Goal: Find specific page/section: Find specific page/section

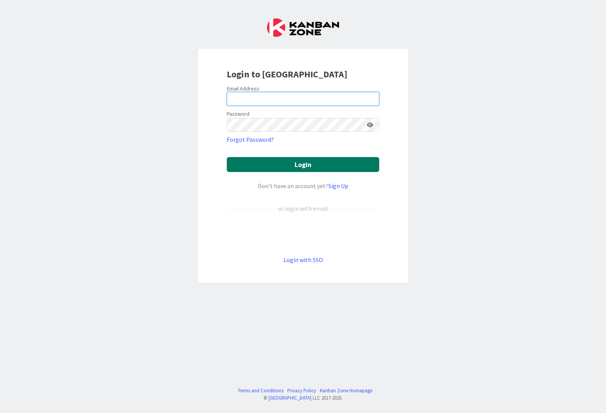
type input "idijkstra@huisman-nl.com"
click at [269, 169] on button "Login" at bounding box center [303, 164] width 153 height 15
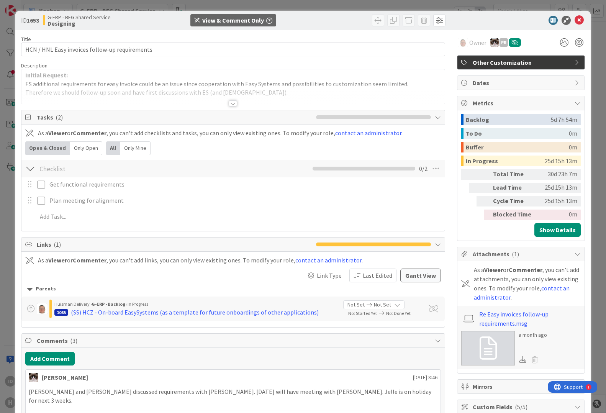
click at [229, 104] on div at bounding box center [233, 103] width 8 height 6
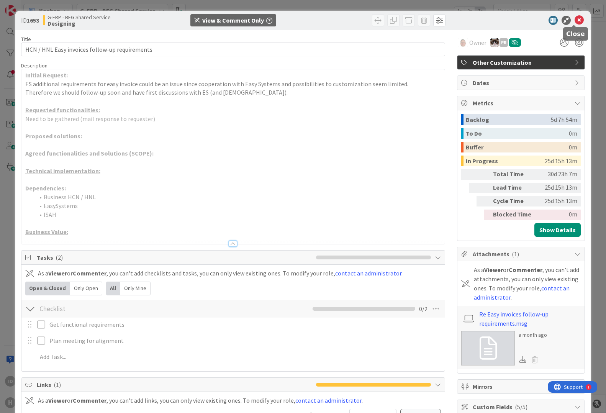
click at [575, 21] on icon at bounding box center [579, 20] width 9 height 9
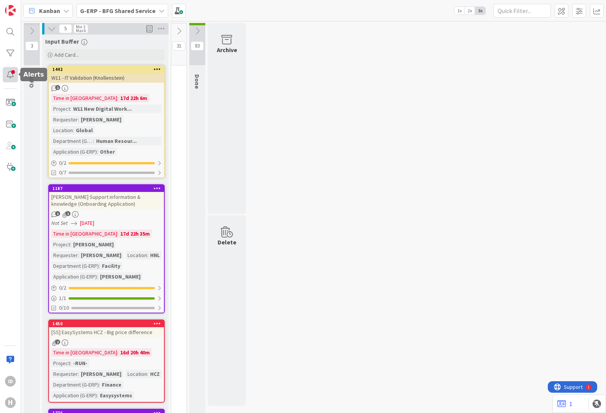
click at [12, 77] on div at bounding box center [10, 74] width 15 height 15
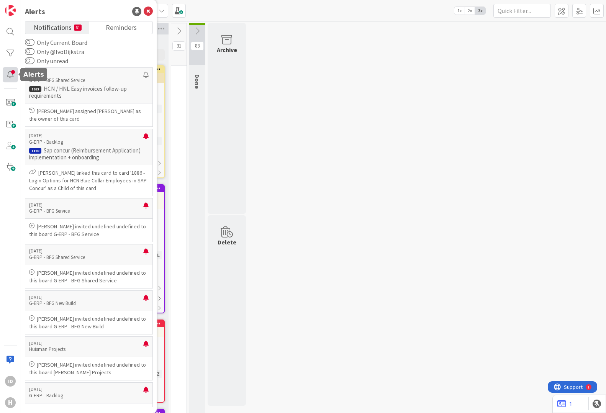
click at [13, 76] on div at bounding box center [10, 74] width 15 height 15
click at [59, 30] on span "Notifications" at bounding box center [53, 26] width 38 height 11
click at [127, 30] on span "Reminders" at bounding box center [121, 26] width 31 height 11
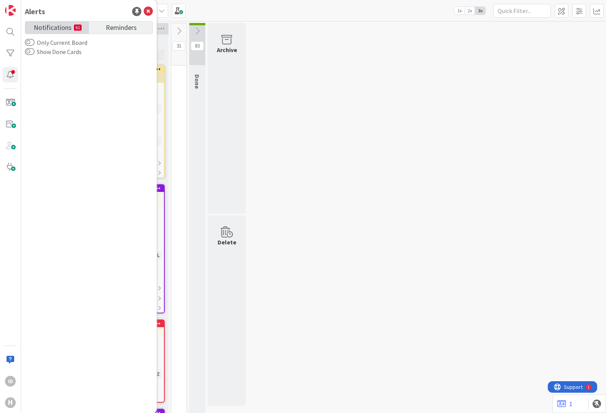
click at [76, 28] on small "61" at bounding box center [78, 28] width 8 height 6
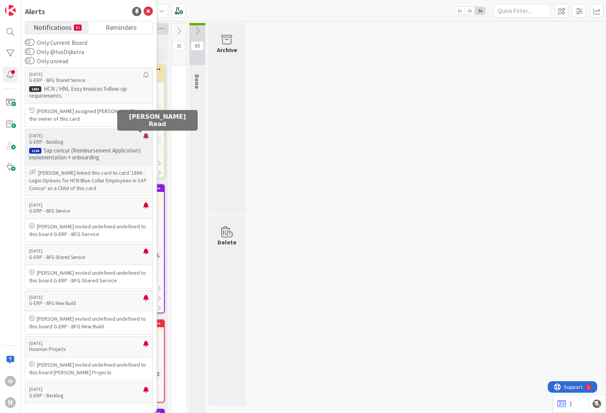
click at [143, 136] on div at bounding box center [145, 139] width 5 height 12
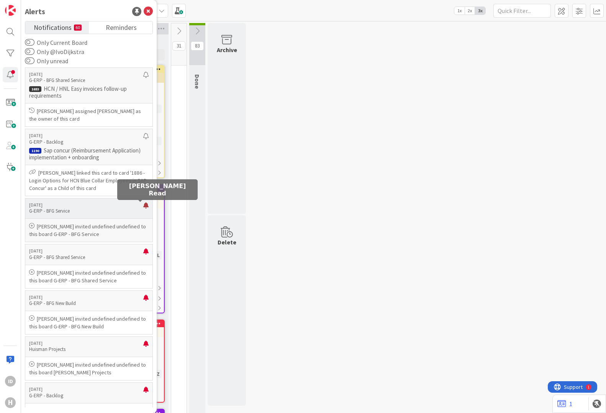
click at [143, 206] on div at bounding box center [145, 208] width 5 height 12
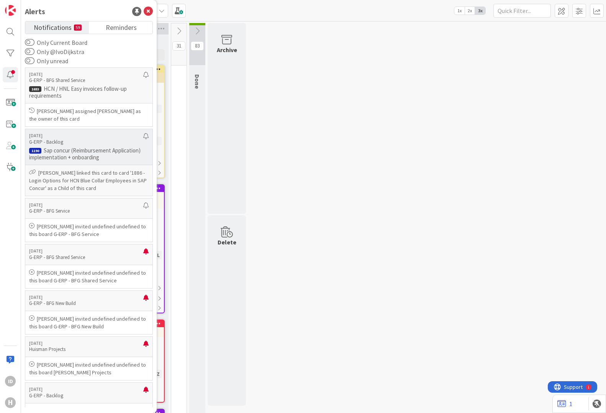
scroll to position [128, 0]
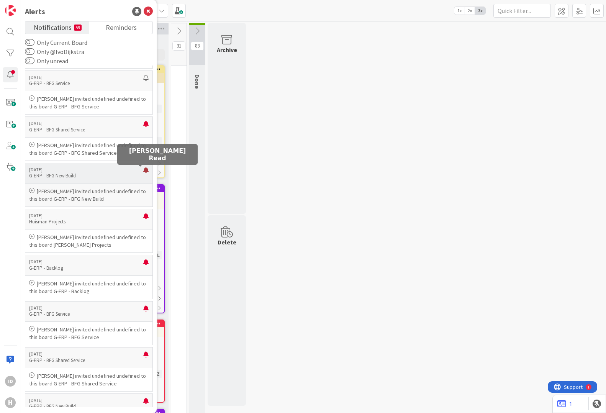
click at [143, 171] on div at bounding box center [145, 173] width 5 height 12
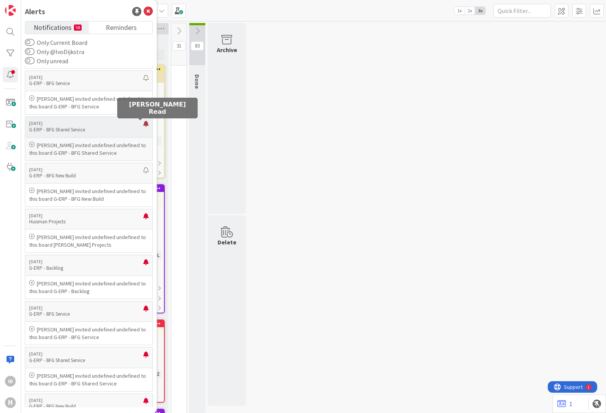
click at [143, 122] on div at bounding box center [145, 127] width 5 height 12
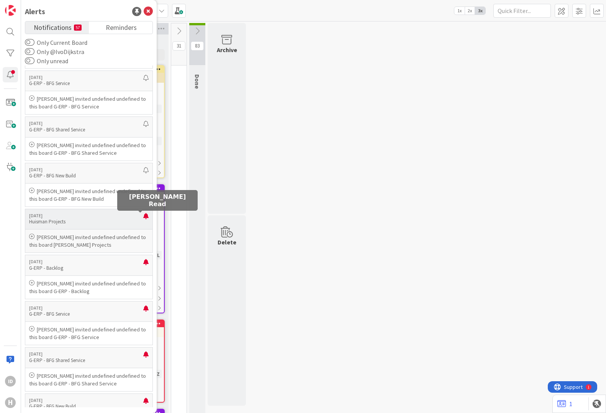
click at [137, 215] on p "[DATE]" at bounding box center [86, 215] width 114 height 5
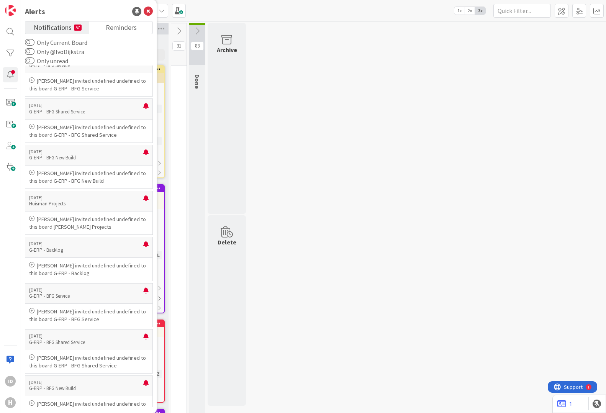
scroll to position [383, 0]
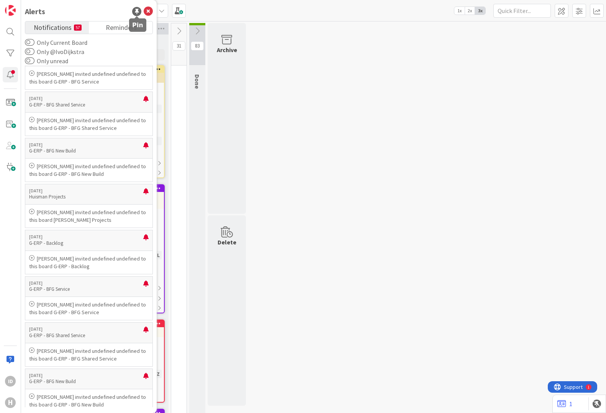
click at [138, 13] on div at bounding box center [136, 11] width 9 height 9
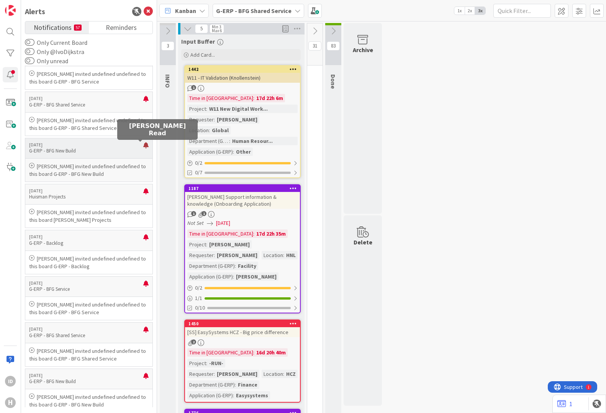
click at [143, 145] on div at bounding box center [145, 148] width 5 height 12
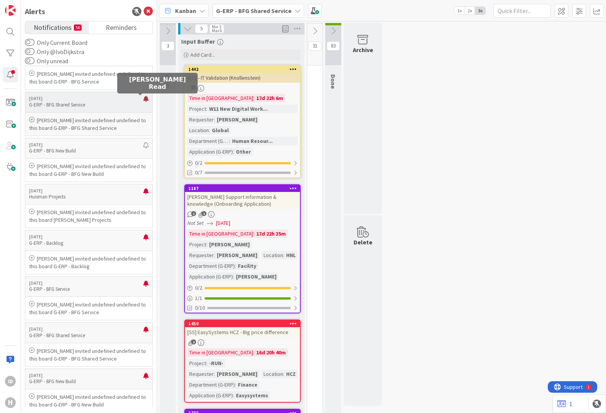
click at [143, 100] on div at bounding box center [145, 102] width 5 height 12
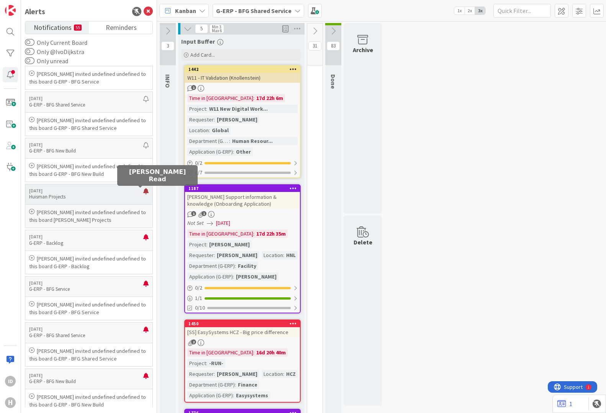
click at [143, 192] on div at bounding box center [145, 194] width 5 height 12
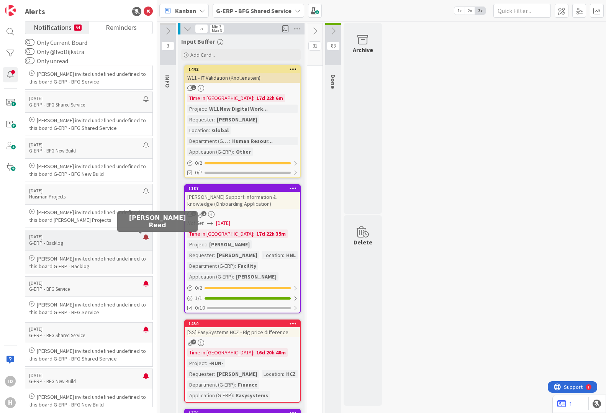
click at [143, 239] on div at bounding box center [145, 240] width 5 height 12
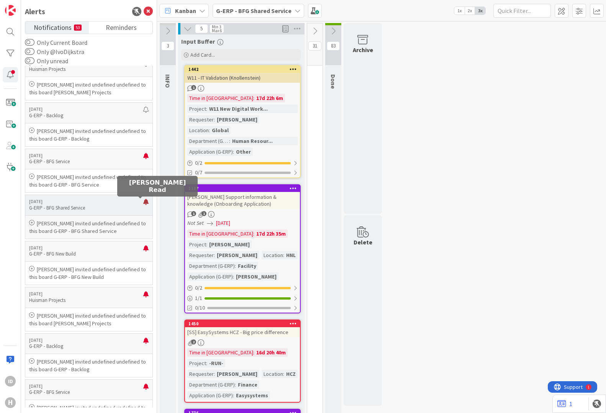
click at [143, 204] on div at bounding box center [145, 205] width 5 height 12
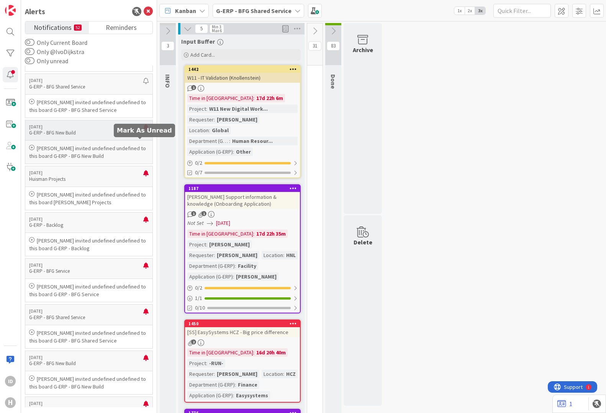
scroll to position [639, 0]
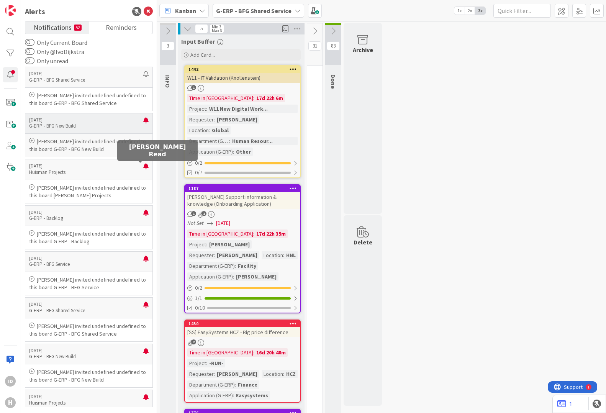
drag, startPoint x: 143, startPoint y: 168, endPoint x: 141, endPoint y: 137, distance: 30.7
click at [143, 167] on div at bounding box center [145, 169] width 5 height 12
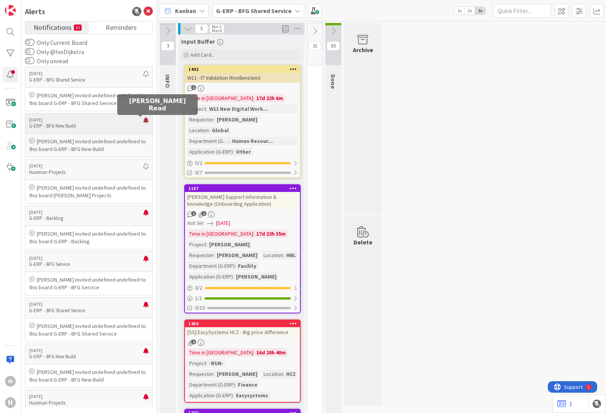
click at [143, 120] on div at bounding box center [145, 123] width 5 height 12
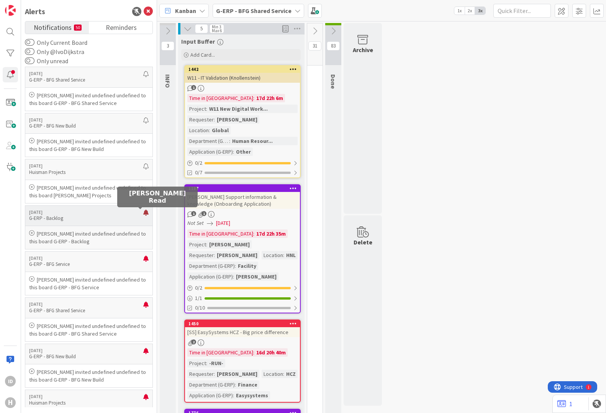
click at [143, 211] on div at bounding box center [145, 216] width 5 height 12
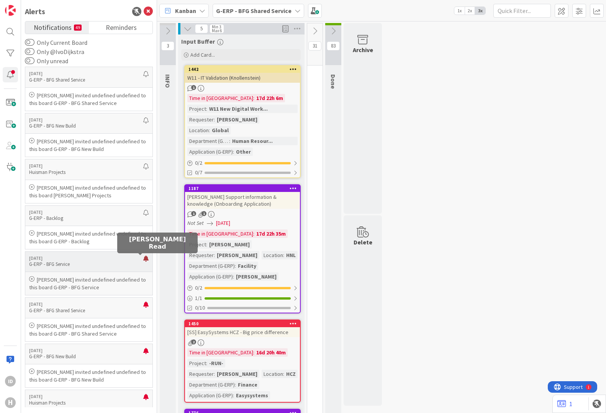
click at [143, 257] on div at bounding box center [145, 262] width 5 height 12
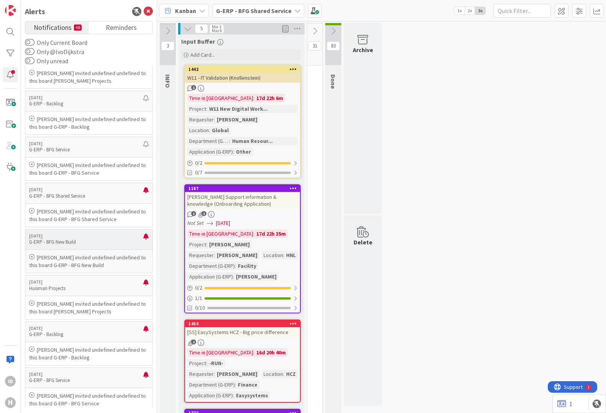
scroll to position [767, 0]
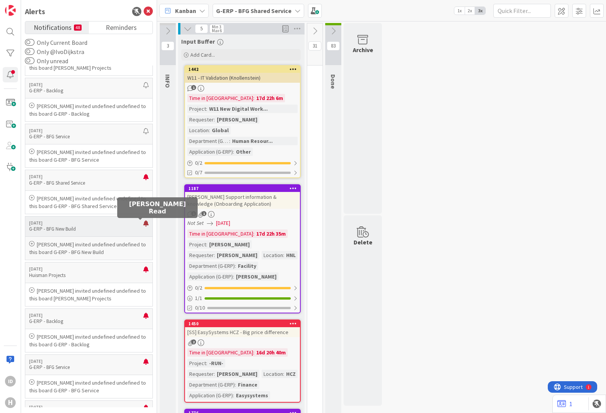
click at [143, 224] on div at bounding box center [145, 226] width 5 height 12
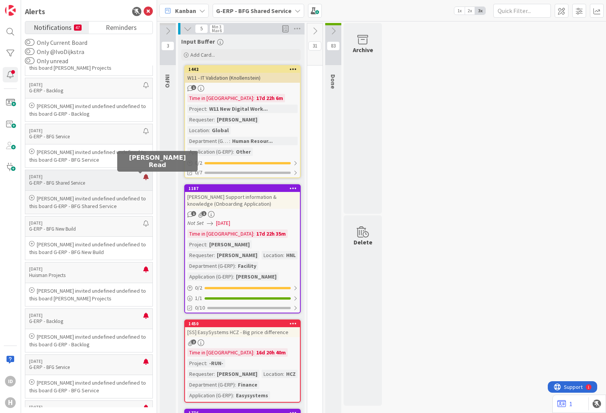
click at [143, 178] on div at bounding box center [145, 180] width 5 height 12
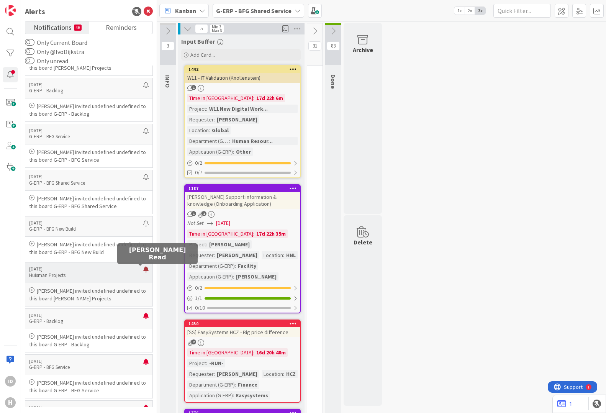
click at [143, 269] on div at bounding box center [145, 272] width 5 height 12
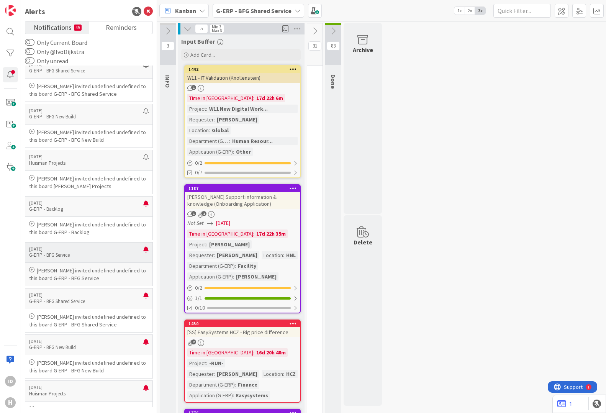
scroll to position [894, 0]
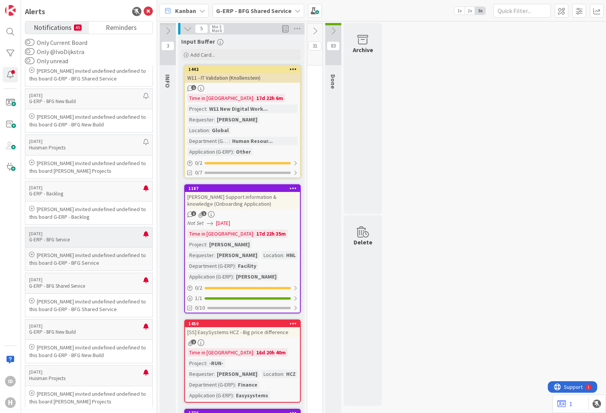
click at [137, 238] on p "G-ERP - BFG Service" at bounding box center [86, 240] width 114 height 7
click at [143, 235] on div at bounding box center [145, 237] width 5 height 12
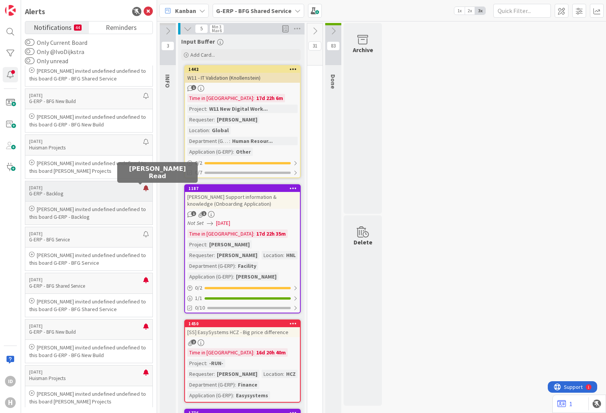
click at [143, 189] on div at bounding box center [145, 191] width 5 height 12
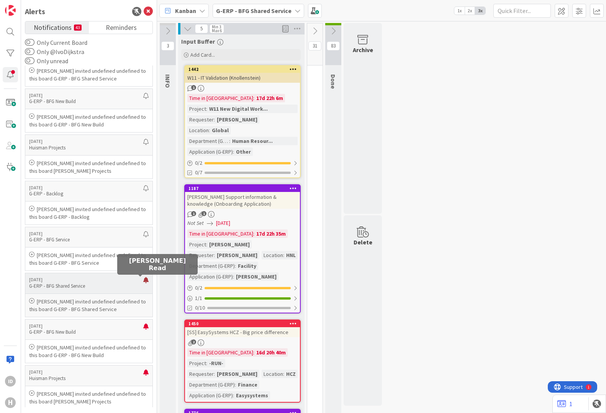
click at [143, 278] on div at bounding box center [145, 283] width 5 height 12
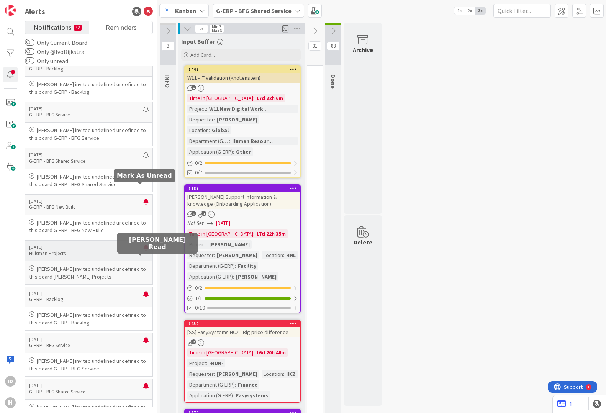
scroll to position [1022, 0]
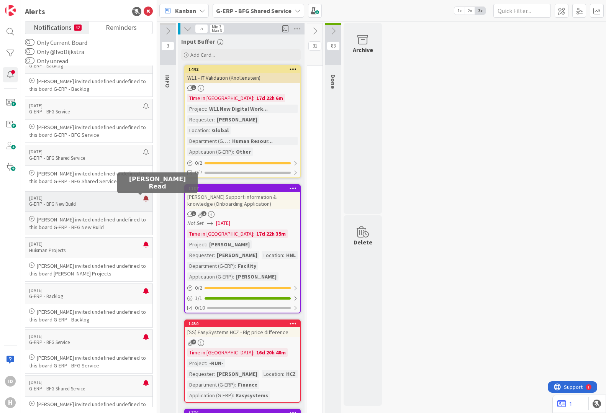
click at [143, 201] on div at bounding box center [145, 201] width 5 height 12
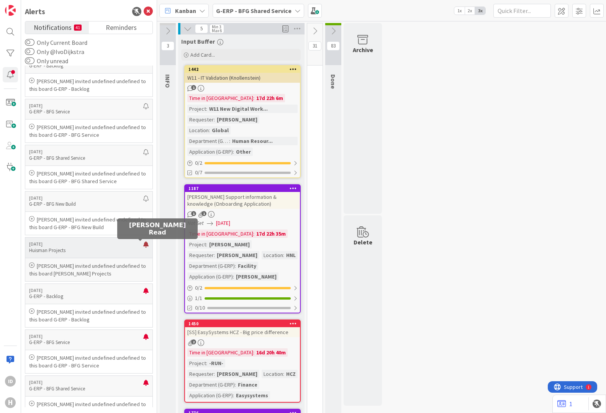
click at [143, 245] on div at bounding box center [145, 247] width 5 height 12
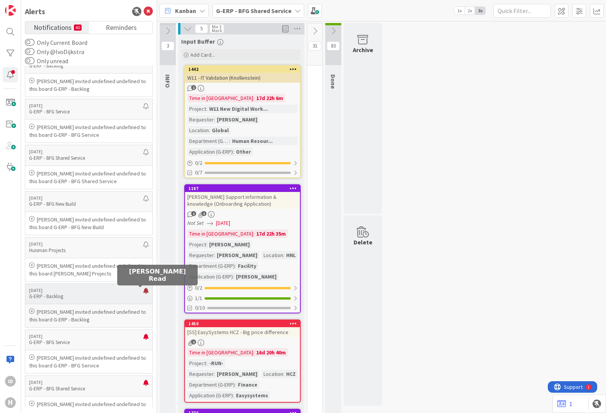
click at [143, 293] on div at bounding box center [145, 294] width 5 height 12
click at [78, 27] on small "39" at bounding box center [78, 28] width 8 height 6
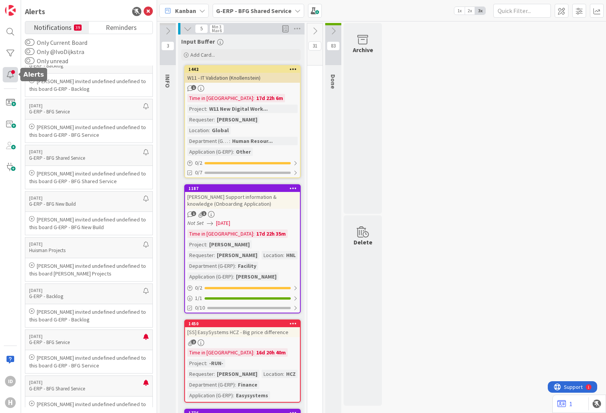
drag, startPoint x: 8, startPoint y: 71, endPoint x: 5, endPoint y: 79, distance: 9.3
click at [5, 79] on div at bounding box center [10, 74] width 15 height 15
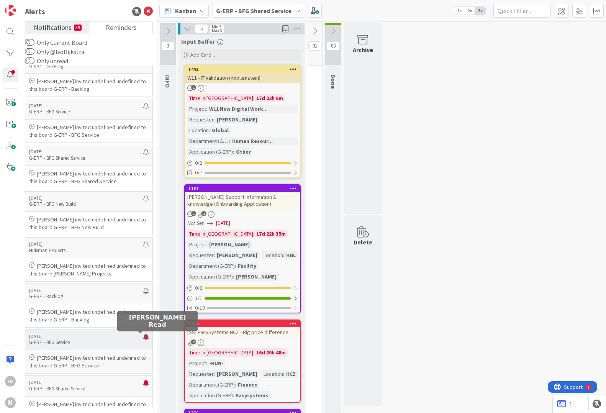
click at [143, 335] on div at bounding box center [145, 340] width 5 height 12
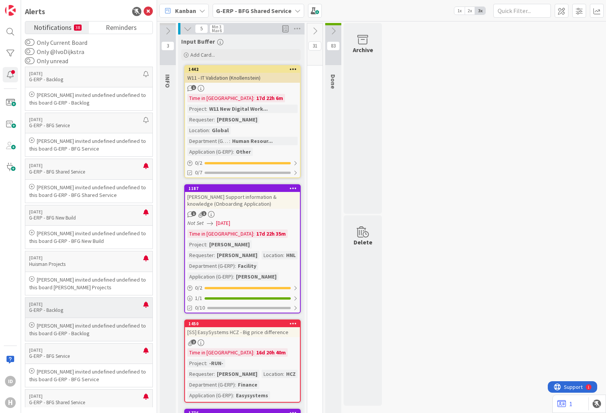
scroll to position [1278, 0]
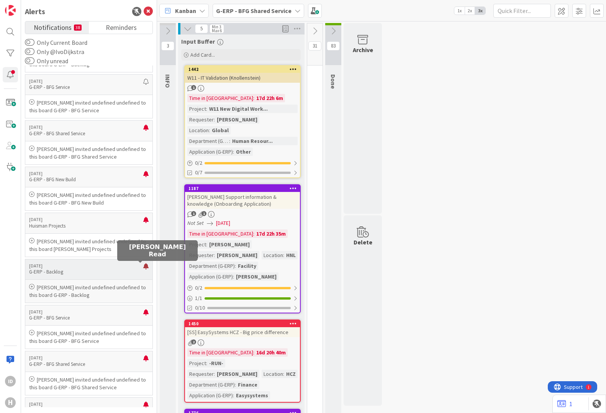
click at [143, 264] on div at bounding box center [145, 269] width 5 height 12
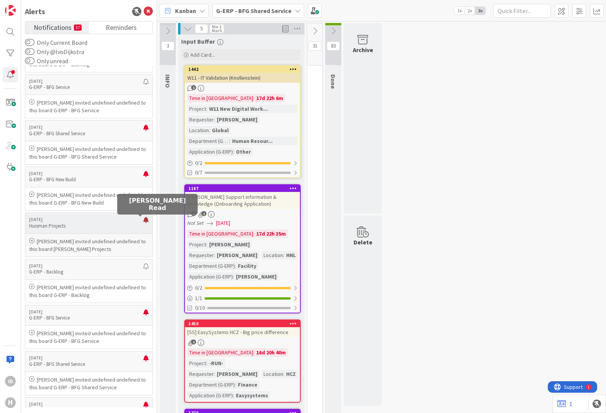
drag, startPoint x: 142, startPoint y: 220, endPoint x: 143, endPoint y: 210, distance: 10.1
click at [143, 220] on div at bounding box center [145, 223] width 5 height 12
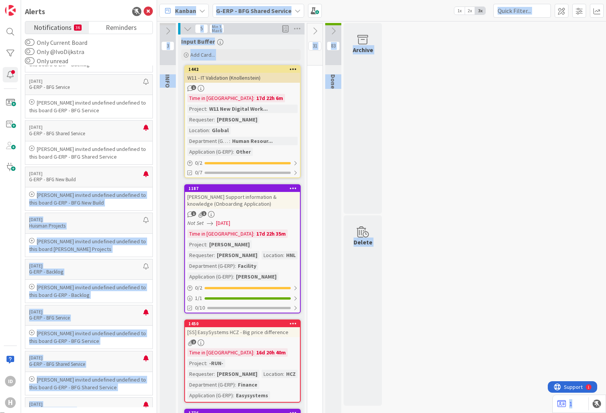
click at [141, 171] on body "ID H Alerts Notifications 36 Reminders Only Current Board Only @IvoDijkstra Onl…" at bounding box center [303, 206] width 606 height 413
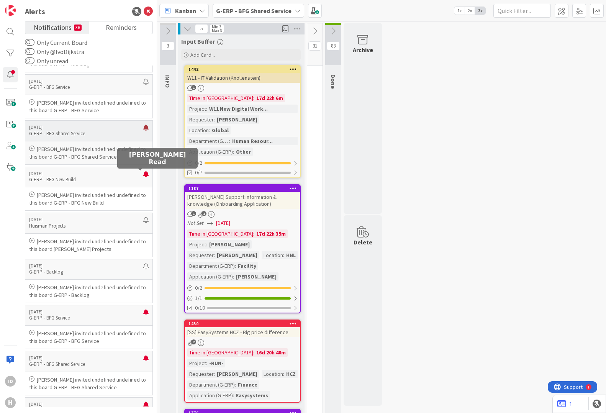
drag, startPoint x: 141, startPoint y: 171, endPoint x: 141, endPoint y: 125, distance: 46.0
click at [143, 125] on div at bounding box center [145, 131] width 5 height 12
click at [143, 174] on div at bounding box center [145, 177] width 5 height 12
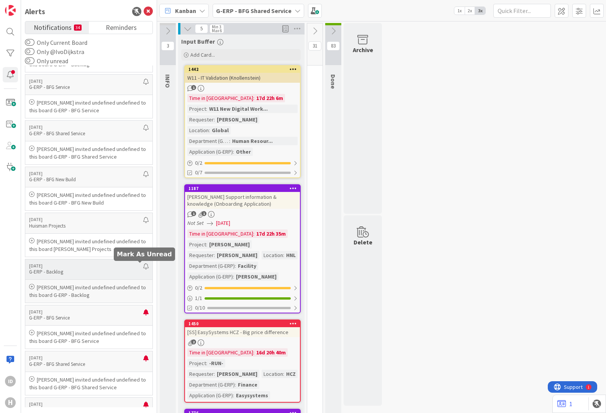
drag, startPoint x: 141, startPoint y: 266, endPoint x: 102, endPoint y: 273, distance: 40.0
click at [102, 273] on p "G-ERP - Backlog" at bounding box center [86, 272] width 114 height 7
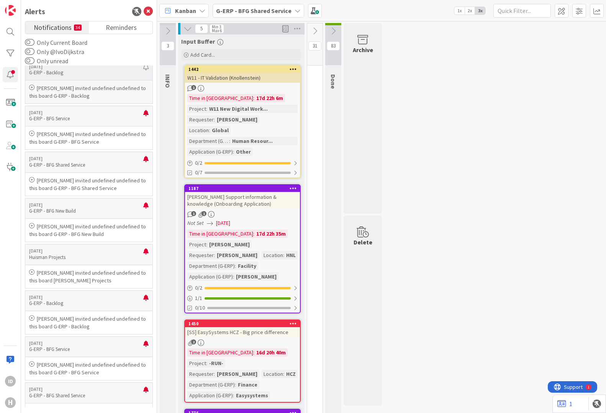
scroll to position [1533, 0]
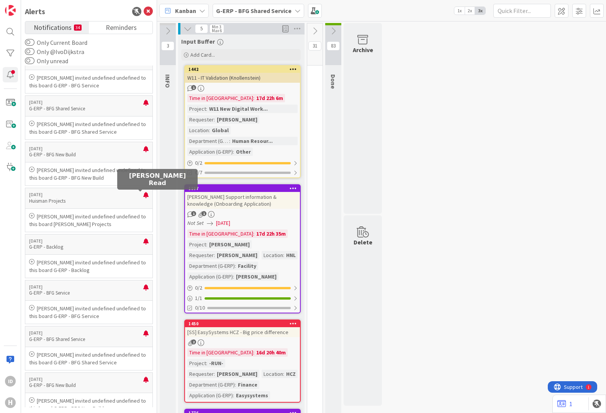
drag, startPoint x: 142, startPoint y: 195, endPoint x: 142, endPoint y: 187, distance: 8.8
click at [142, 191] on body "ID H Alerts Notifications 34 Reminders Only Current Board Only @IvoDijkstra Onl…" at bounding box center [303, 206] width 606 height 413
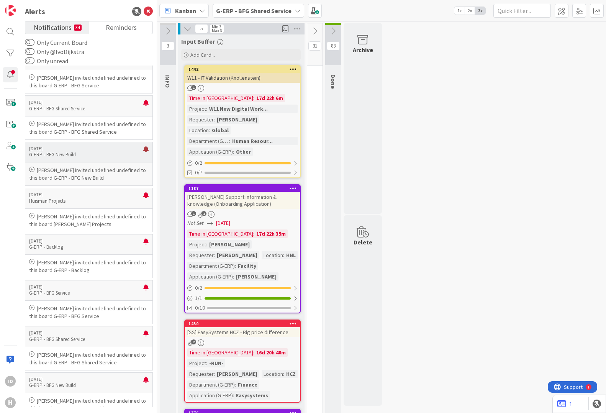
drag, startPoint x: 142, startPoint y: 187, endPoint x: 139, endPoint y: 147, distance: 40.0
click at [143, 149] on div at bounding box center [145, 152] width 5 height 12
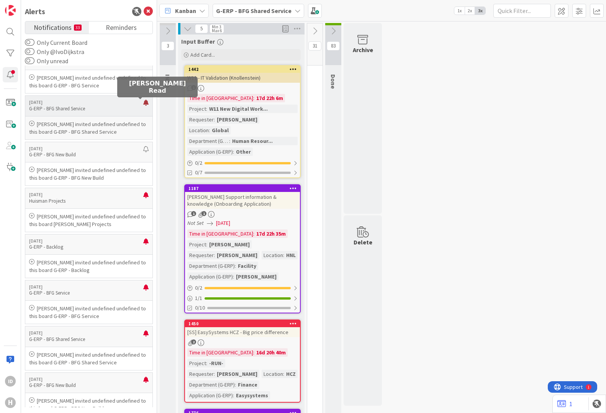
click at [143, 102] on div at bounding box center [145, 106] width 5 height 12
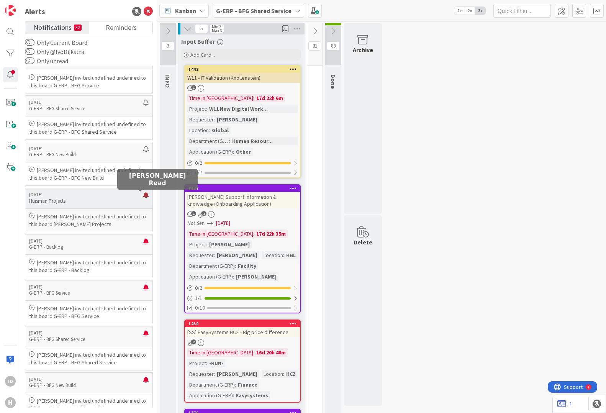
click at [143, 195] on div at bounding box center [145, 198] width 5 height 12
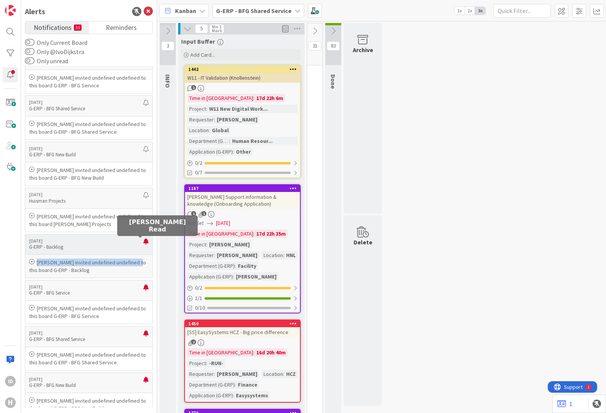
drag, startPoint x: 141, startPoint y: 242, endPoint x: 146, endPoint y: 263, distance: 20.9
click at [146, 263] on div "5 days ago G-ERP - Backlog Rob van Wees invited undefined undefined to this boa…" at bounding box center [89, 256] width 128 height 44
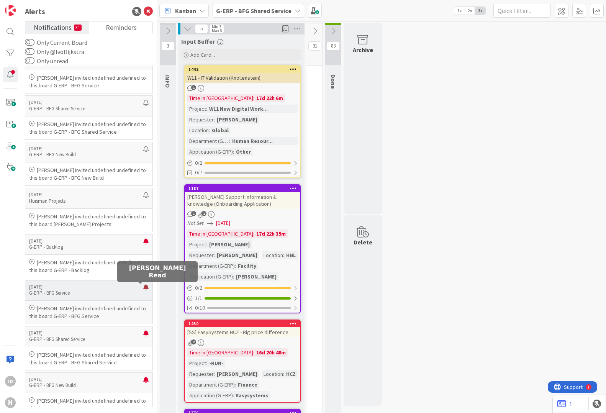
drag, startPoint x: 146, startPoint y: 263, endPoint x: 140, endPoint y: 288, distance: 26.5
click at [143, 288] on div at bounding box center [145, 290] width 5 height 12
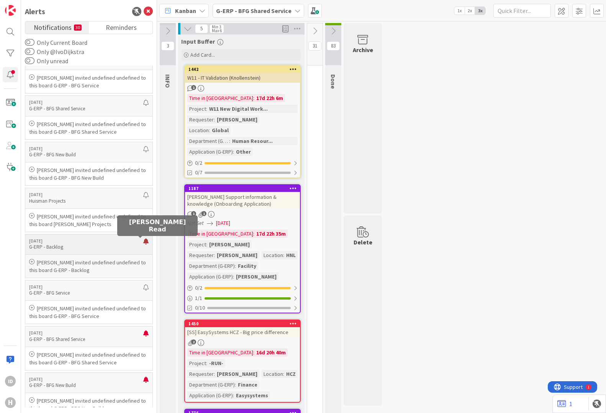
click at [143, 240] on div at bounding box center [145, 244] width 5 height 12
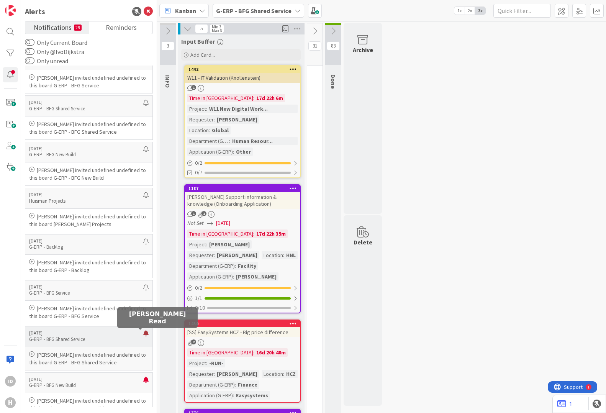
click at [143, 335] on div at bounding box center [145, 336] width 5 height 12
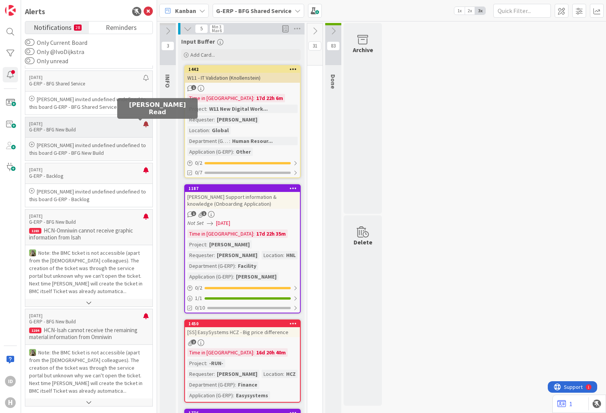
drag, startPoint x: 140, startPoint y: 124, endPoint x: 140, endPoint y: 128, distance: 4.6
click at [143, 124] on div at bounding box center [145, 127] width 5 height 12
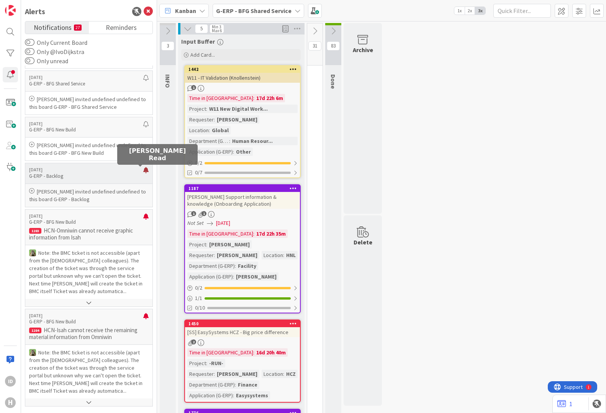
click at [143, 170] on div at bounding box center [145, 173] width 5 height 12
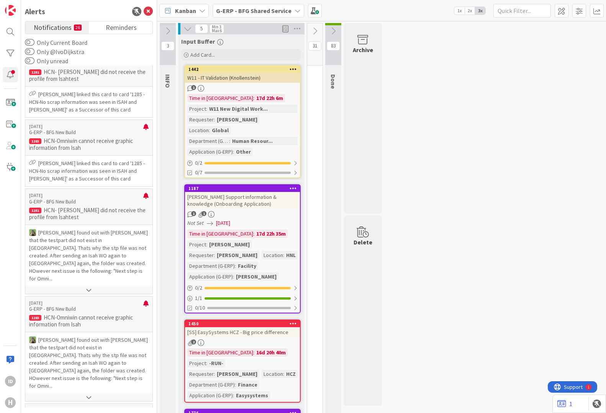
scroll to position [3450, 0]
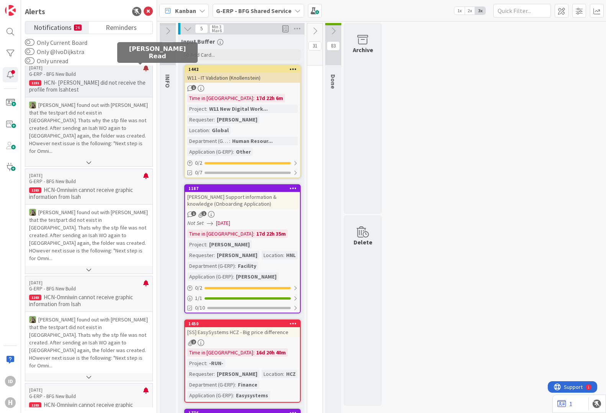
click at [143, 69] on div at bounding box center [145, 71] width 5 height 12
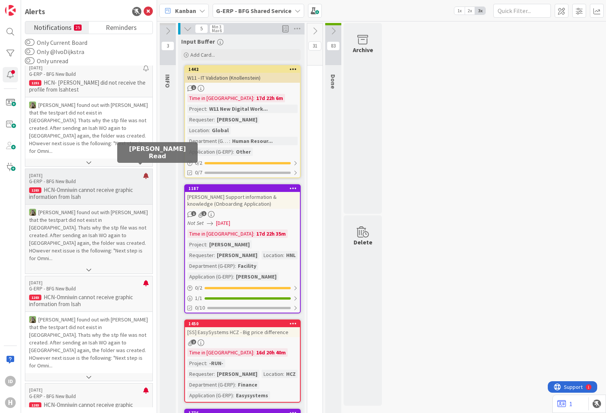
click at [143, 173] on div at bounding box center [145, 179] width 5 height 12
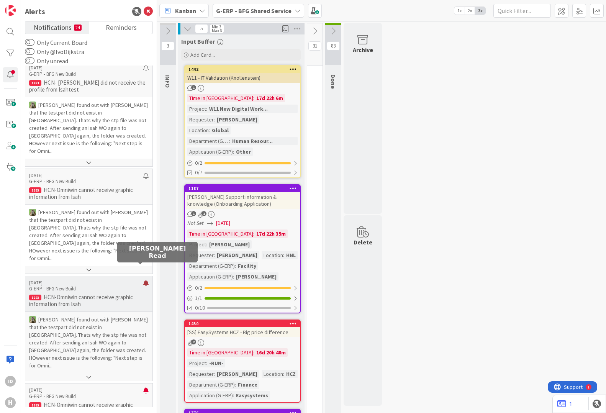
click at [143, 280] on div at bounding box center [145, 286] width 5 height 12
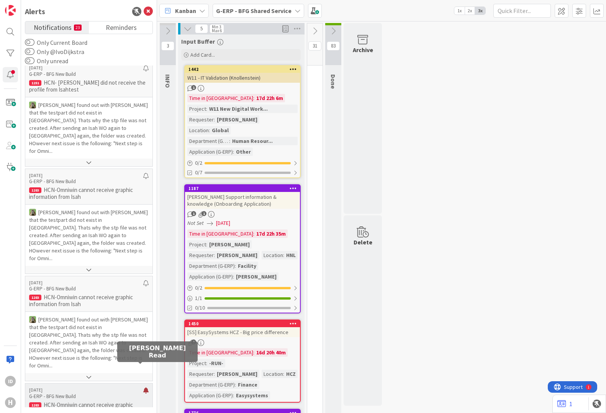
click at [143, 388] on div at bounding box center [145, 394] width 5 height 12
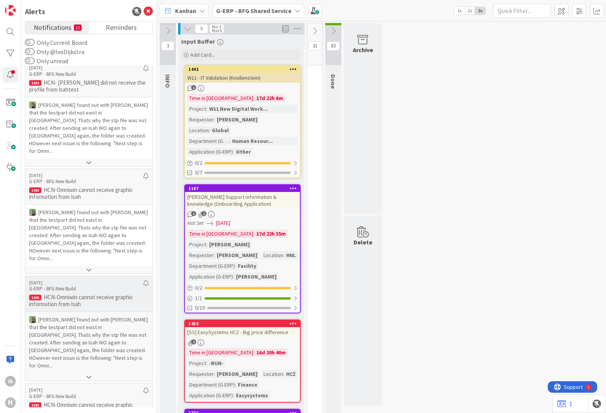
scroll to position [3578, 0]
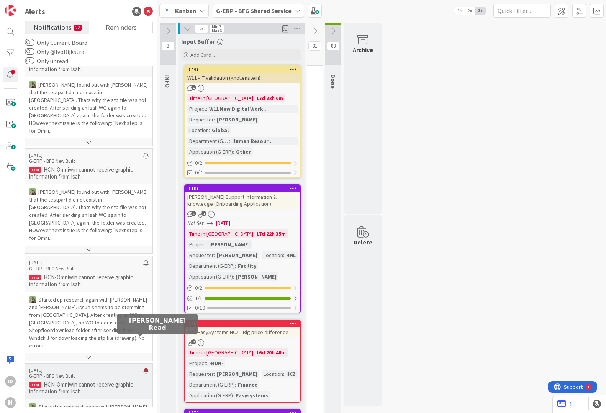
click at [143, 368] on div at bounding box center [145, 374] width 5 height 12
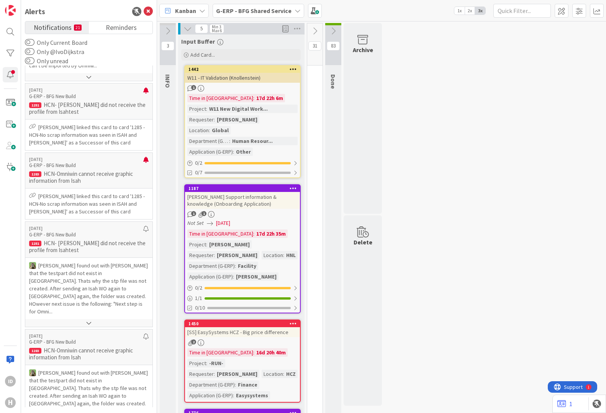
scroll to position [3217, 0]
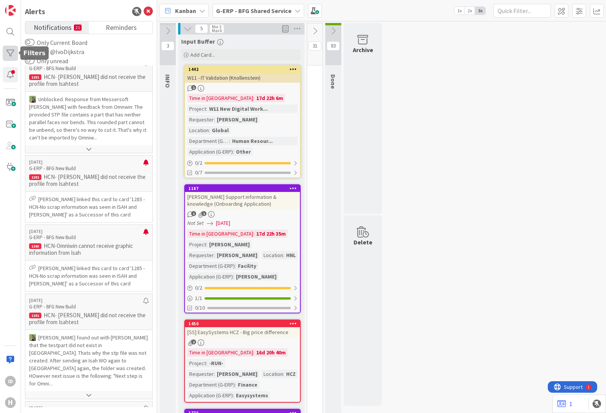
click at [12, 49] on div at bounding box center [10, 53] width 15 height 15
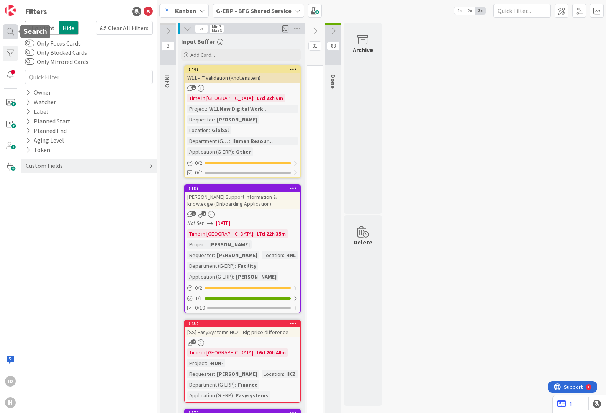
click at [15, 30] on div at bounding box center [10, 31] width 15 height 15
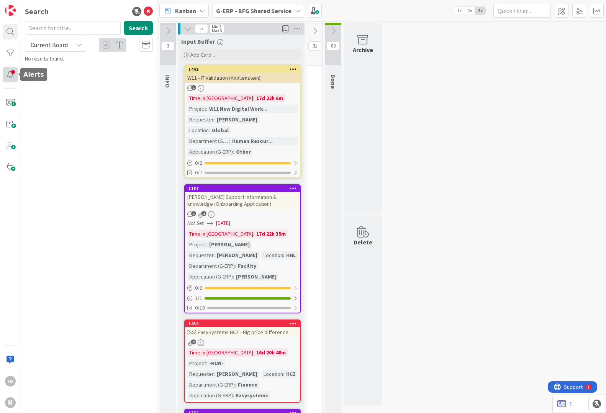
click at [11, 74] on div at bounding box center [10, 74] width 15 height 15
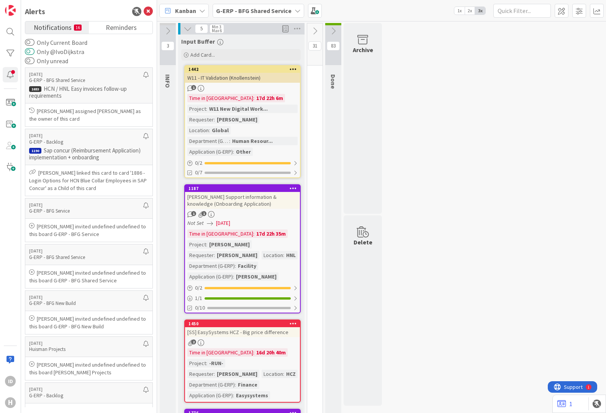
click at [30, 51] on button "Only @IvoDijkstra" at bounding box center [30, 52] width 10 height 8
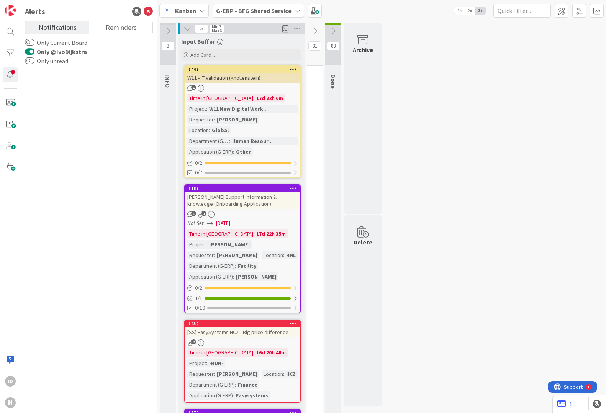
click at [31, 51] on button "Only @IvoDijkstra" at bounding box center [30, 52] width 10 height 8
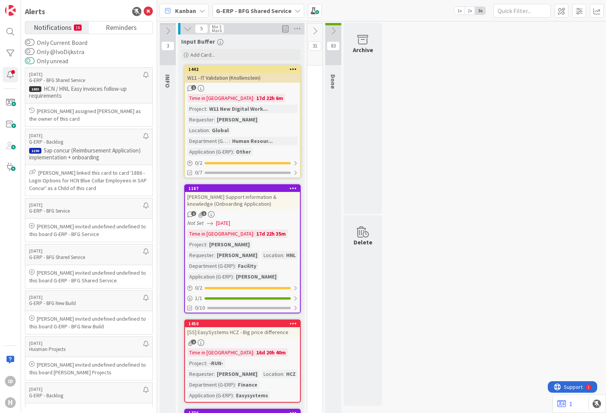
click at [31, 60] on button "Only unread" at bounding box center [30, 61] width 10 height 8
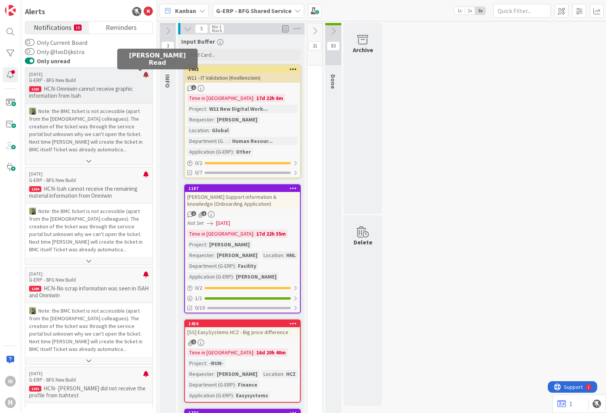
click at [143, 76] on div at bounding box center [145, 78] width 5 height 12
click at [143, 74] on div at bounding box center [145, 78] width 5 height 12
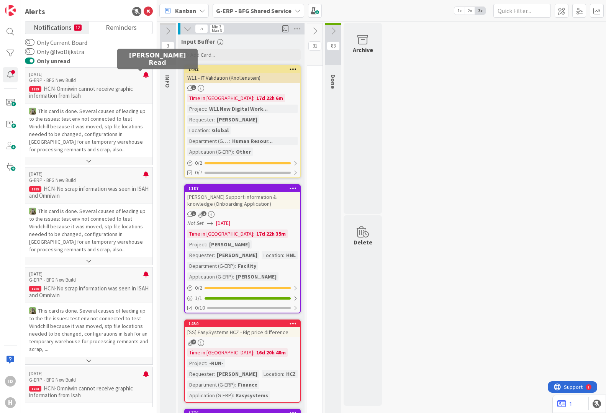
click at [143, 74] on div at bounding box center [145, 78] width 5 height 12
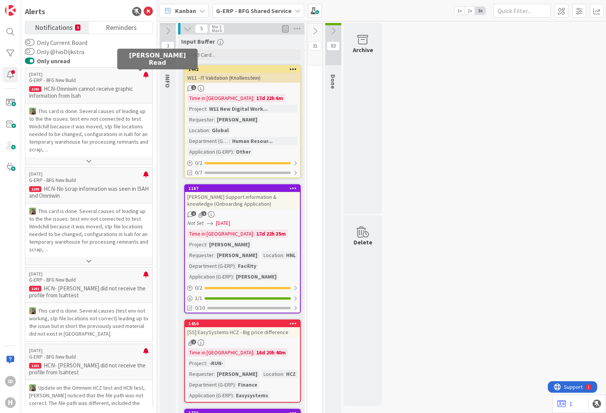
click at [143, 74] on div at bounding box center [145, 78] width 5 height 12
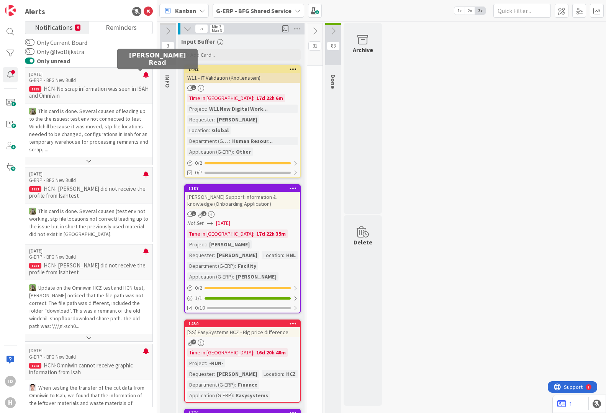
click at [143, 74] on div at bounding box center [145, 78] width 5 height 12
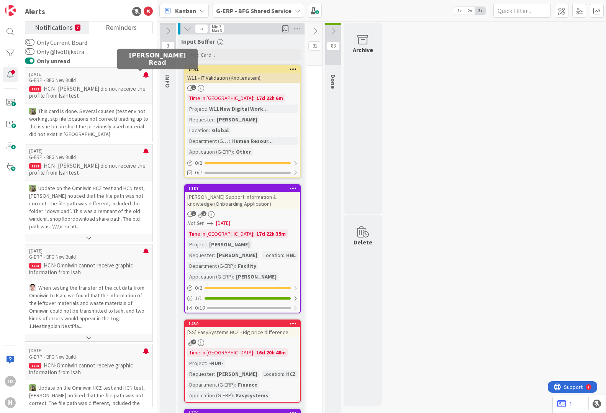
click at [143, 74] on div at bounding box center [145, 78] width 5 height 12
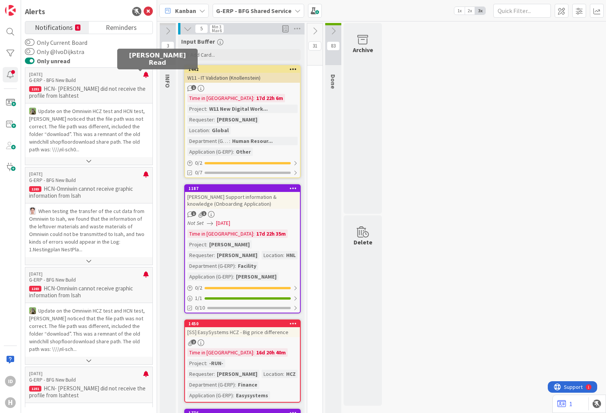
click at [143, 74] on div at bounding box center [145, 78] width 5 height 12
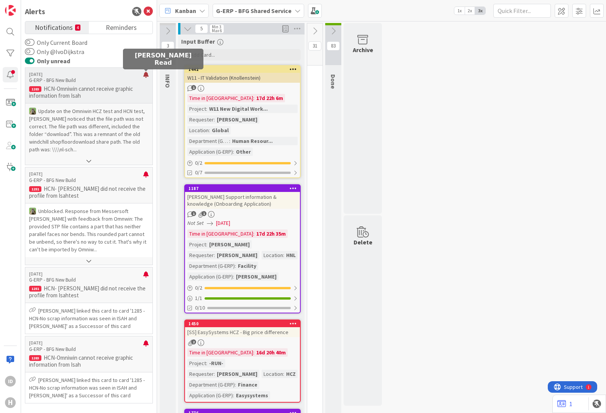
click at [146, 75] on div at bounding box center [145, 78] width 5 height 12
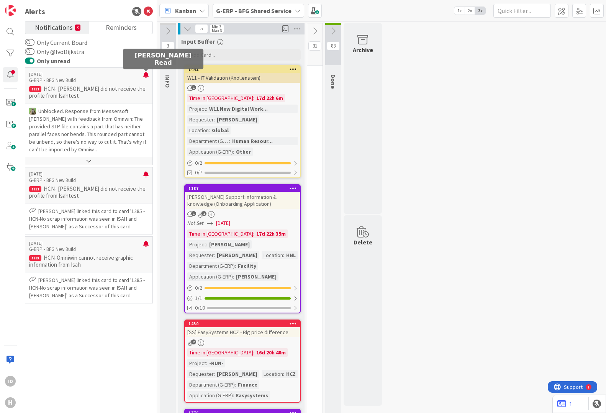
click at [146, 75] on div at bounding box center [145, 78] width 5 height 12
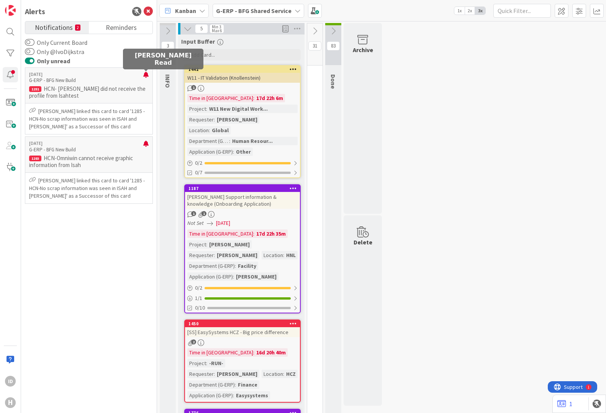
click at [146, 75] on div at bounding box center [145, 78] width 5 height 12
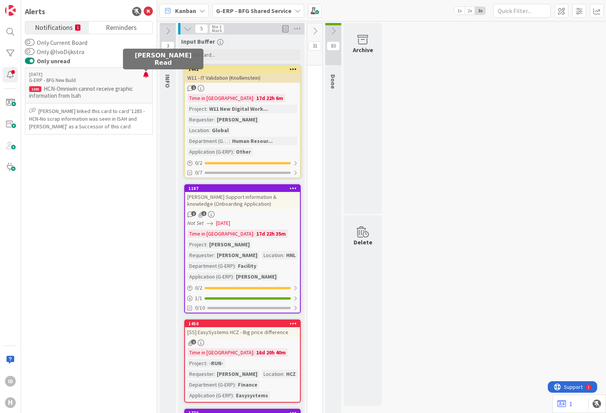
click at [146, 75] on div at bounding box center [145, 78] width 5 height 12
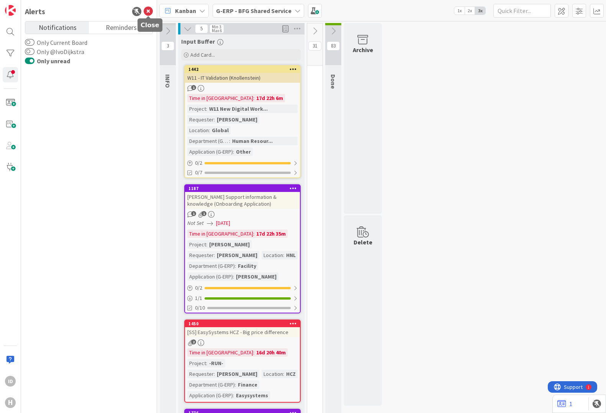
click at [147, 11] on icon at bounding box center [148, 11] width 9 height 9
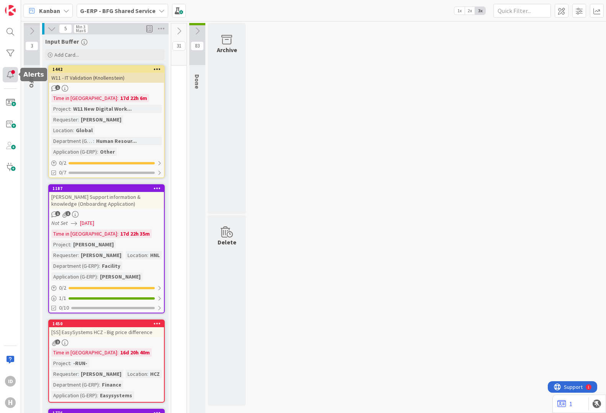
click at [12, 74] on div at bounding box center [10, 74] width 15 height 15
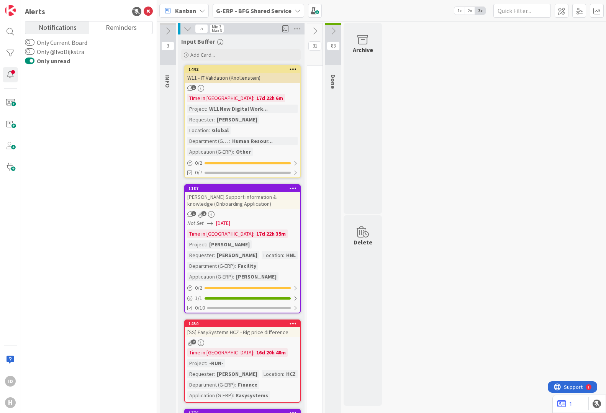
click at [32, 62] on button "Only unread" at bounding box center [30, 61] width 10 height 8
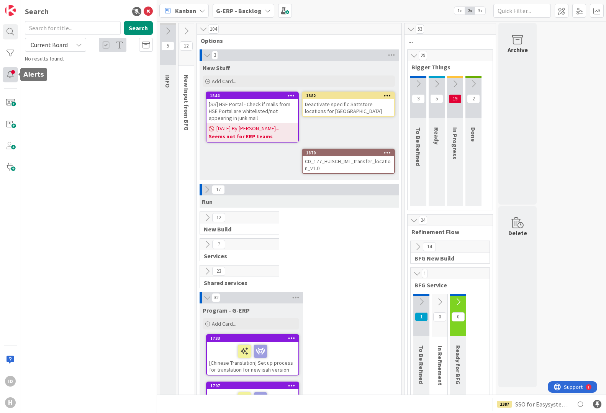
click at [10, 75] on div at bounding box center [10, 74] width 15 height 15
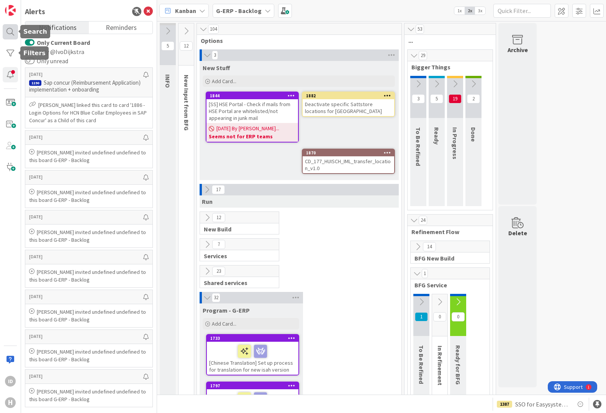
click at [12, 32] on div at bounding box center [10, 31] width 15 height 15
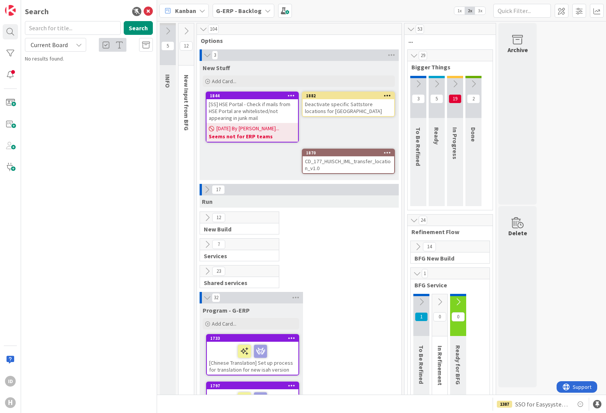
click at [43, 30] on input "text" at bounding box center [73, 28] width 96 height 14
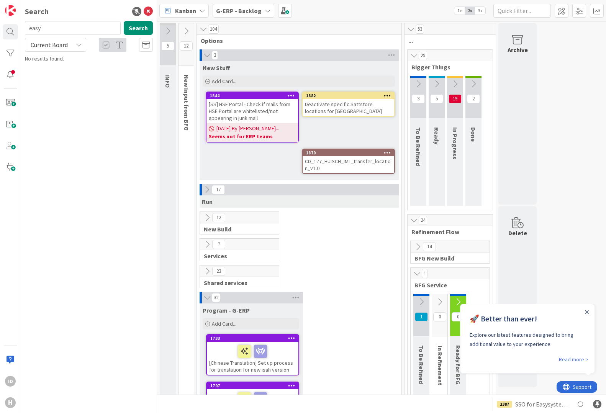
type input "easy"
click at [64, 47] on span "Current Board" at bounding box center [49, 45] width 37 height 8
click at [59, 74] on span "All Boards" at bounding box center [69, 76] width 80 height 11
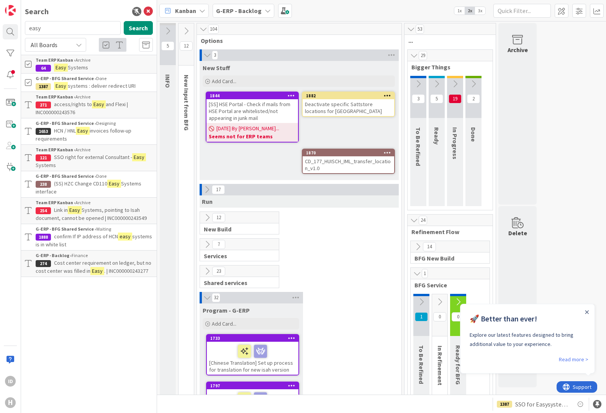
click at [126, 132] on span "invoices follow-up requirements" at bounding box center [84, 134] width 96 height 15
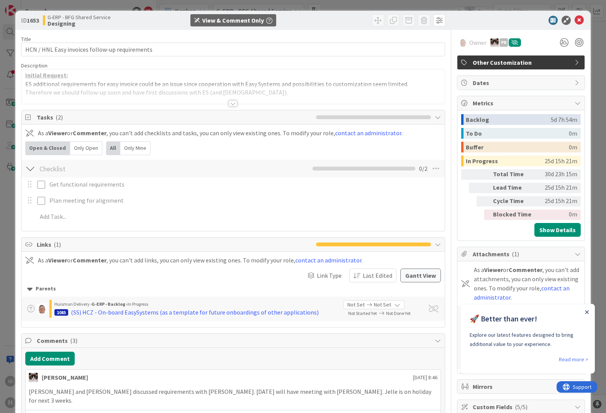
click at [589, 313] on icon "Close Announcement" at bounding box center [587, 312] width 4 height 4
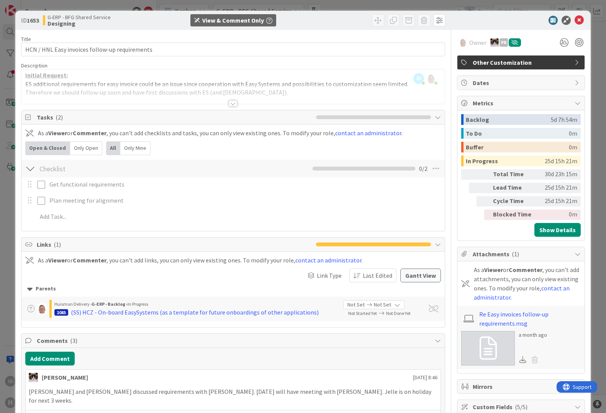
click at [231, 103] on div at bounding box center [233, 103] width 8 height 6
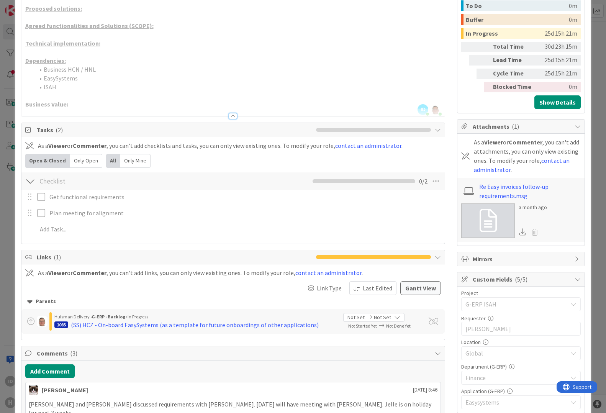
scroll to position [256, 0]
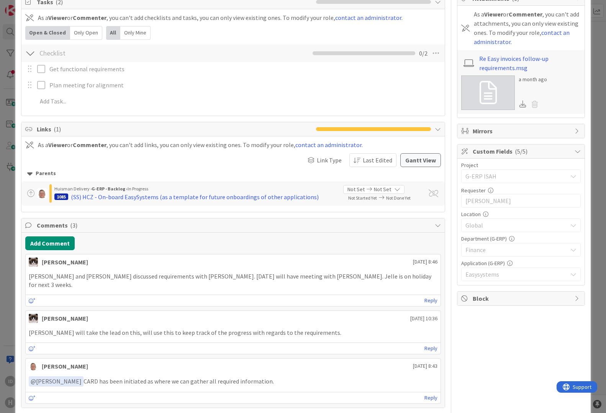
type input "HCN / HNL Easy invoices follow-up requirements (Other document process)"
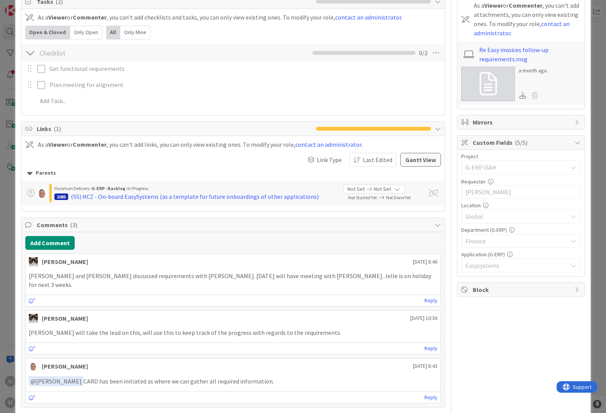
scroll to position [0, 0]
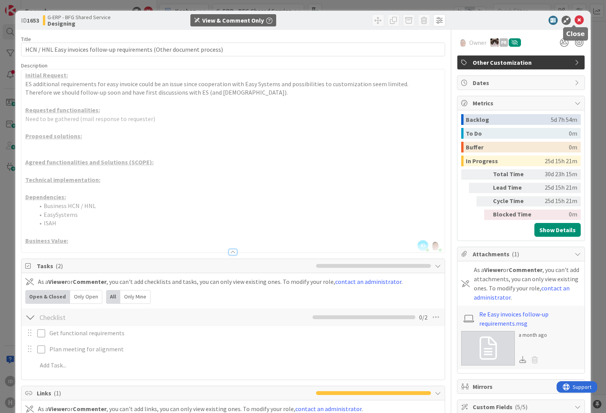
click at [575, 20] on icon at bounding box center [579, 20] width 9 height 9
